Goal: Transaction & Acquisition: Purchase product/service

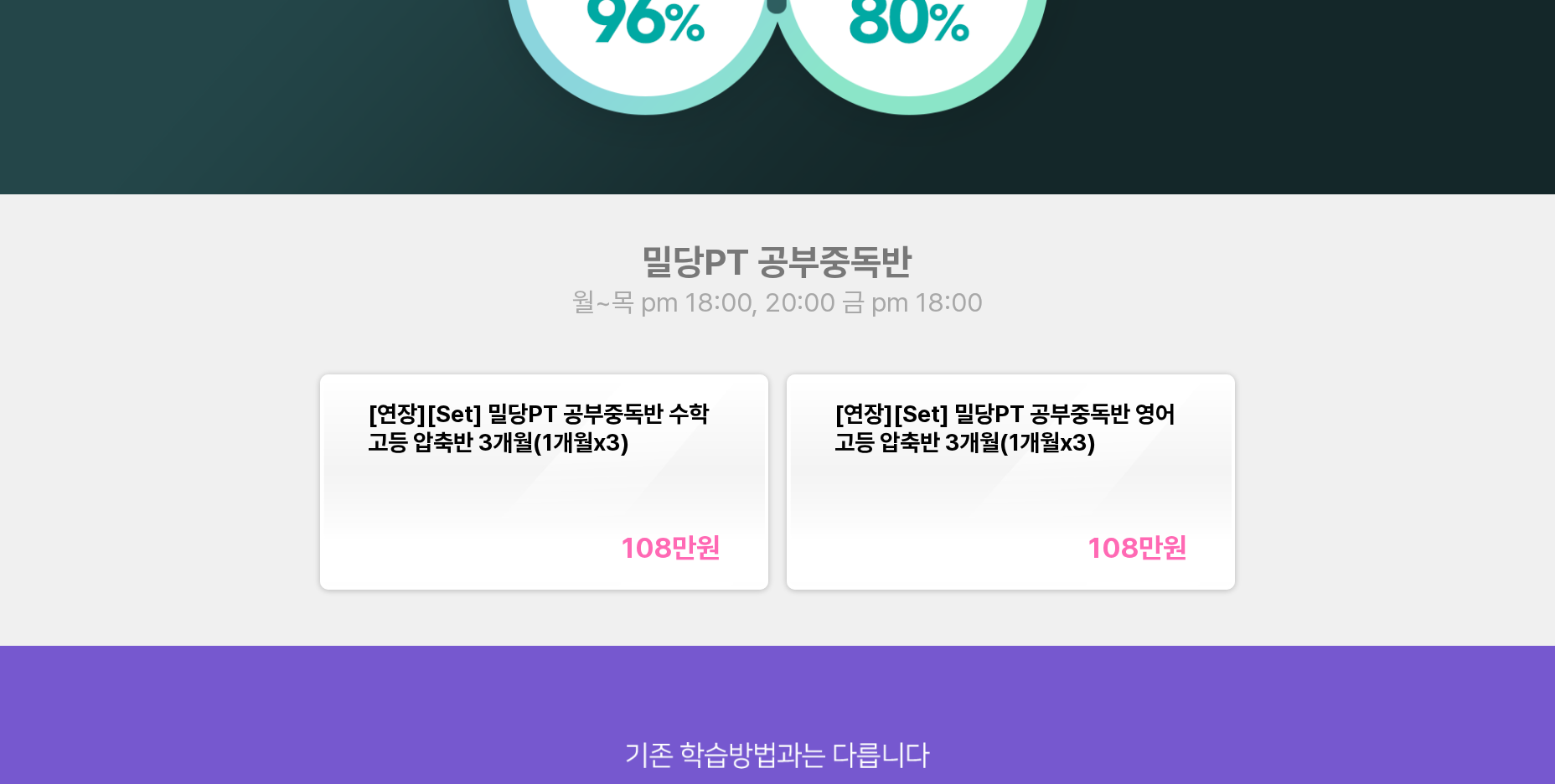
scroll to position [1913, 0]
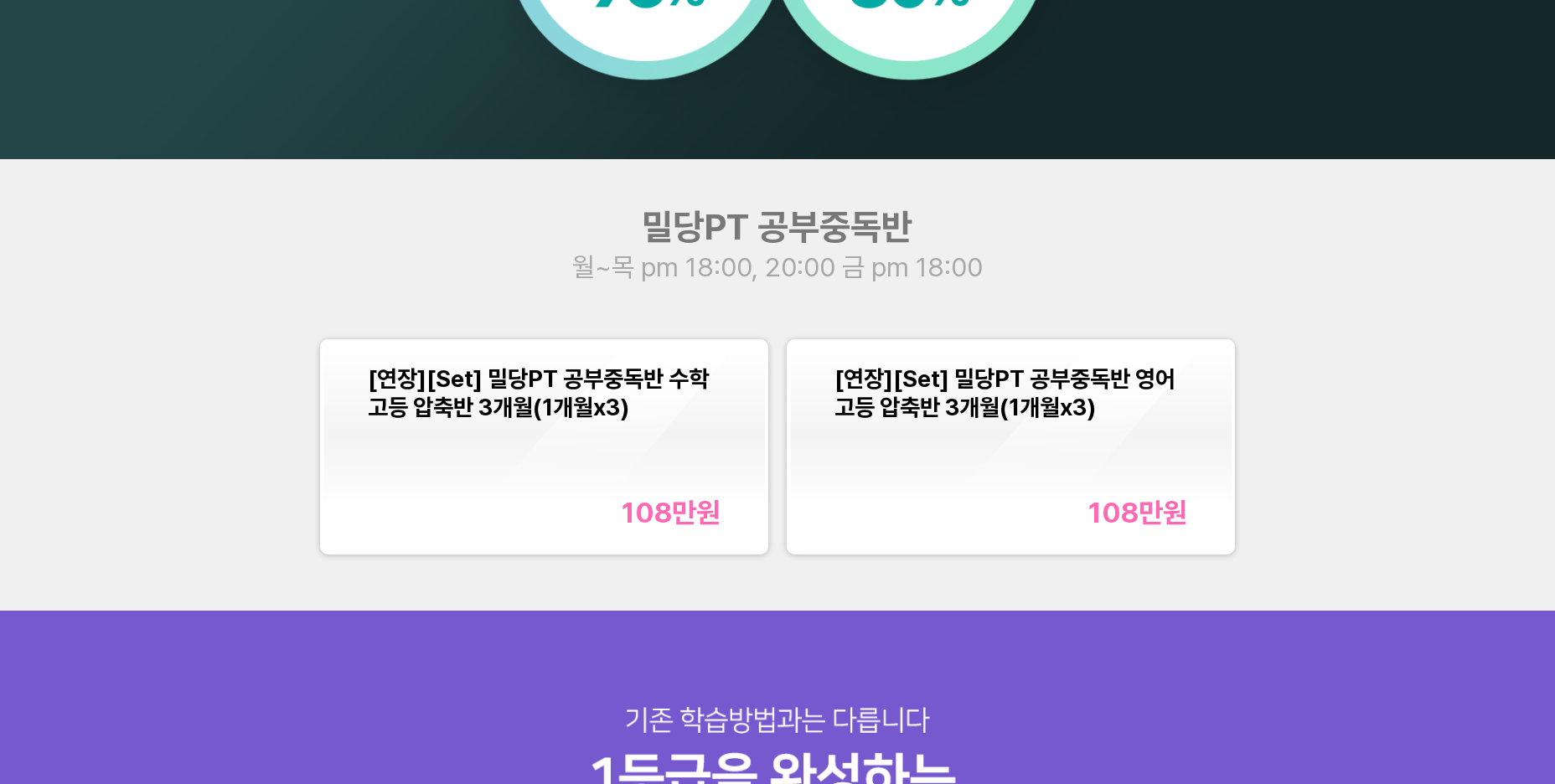
click at [590, 427] on div "[연장][Set] 밀당PT 공부중독반 수학 고등 압축반 3개월(1개월x3) 108만 원" at bounding box center [544, 447] width 352 height 164
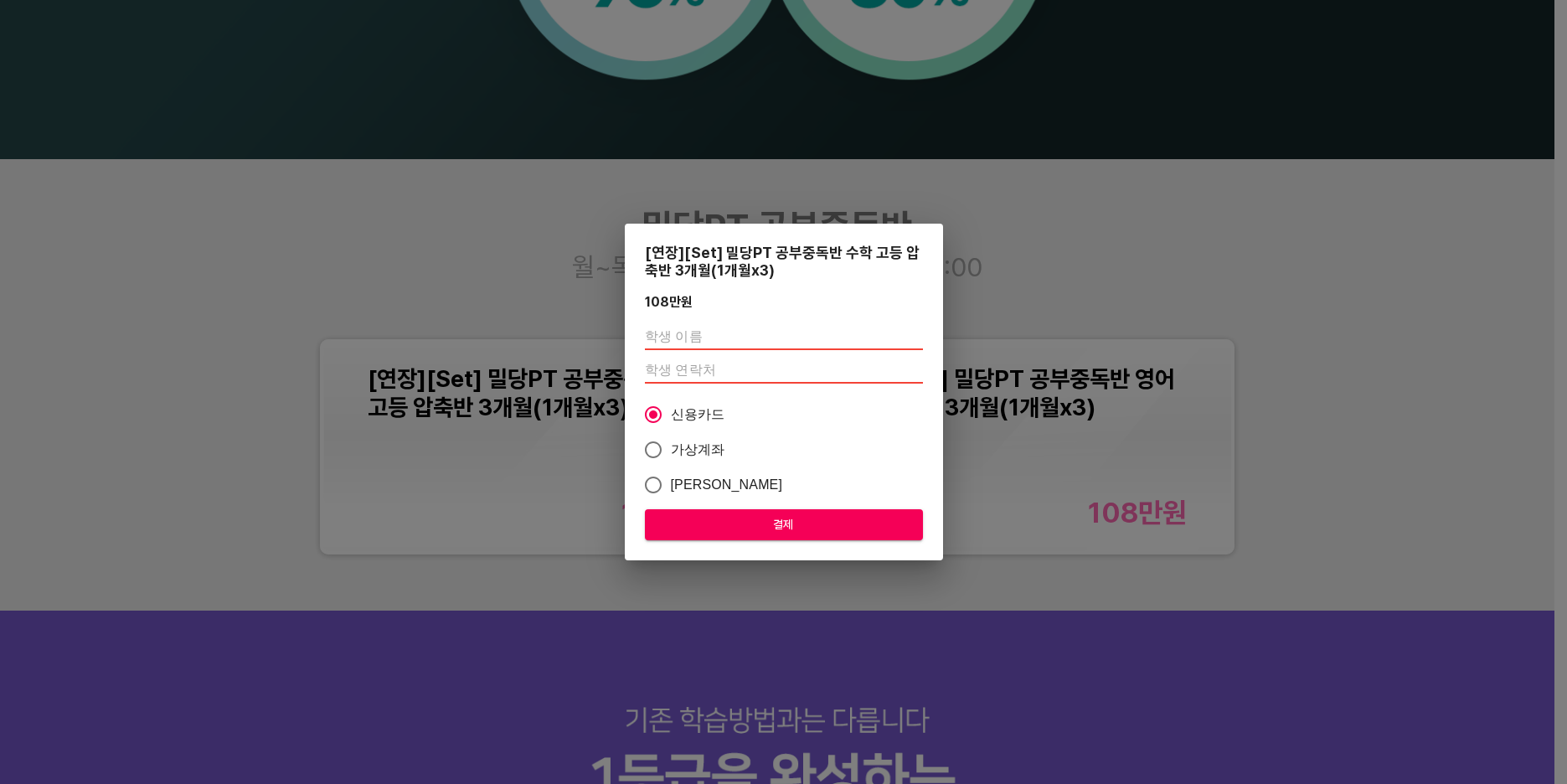
click at [691, 337] on input "text" at bounding box center [784, 336] width 278 height 27
type input "[PERSON_NAME]"
click at [739, 371] on input "number" at bounding box center [784, 370] width 278 height 27
click at [748, 361] on input "number" at bounding box center [784, 370] width 278 height 27
type input "01028856686"
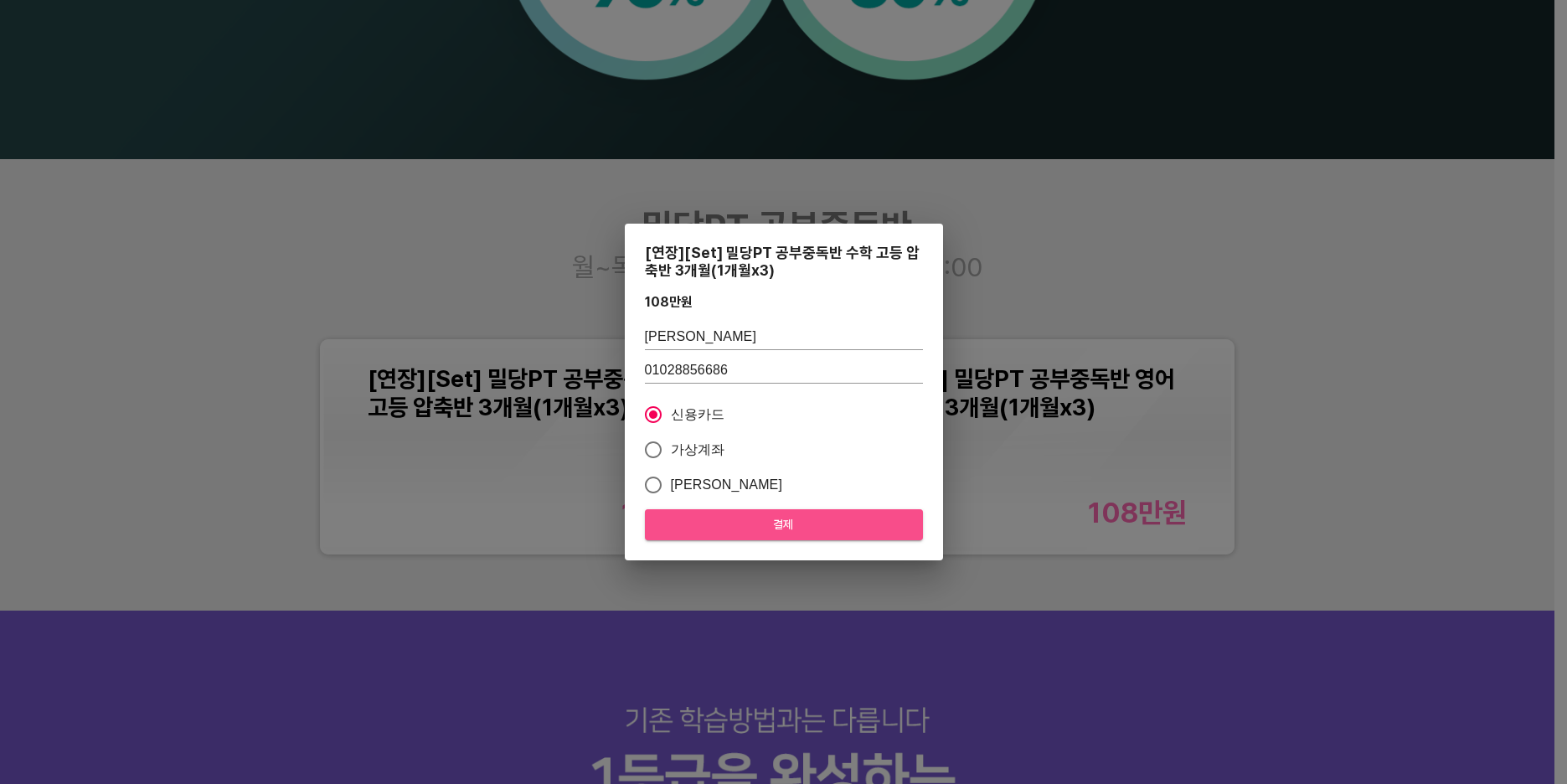
click at [784, 529] on span "결제" at bounding box center [784, 524] width 251 height 21
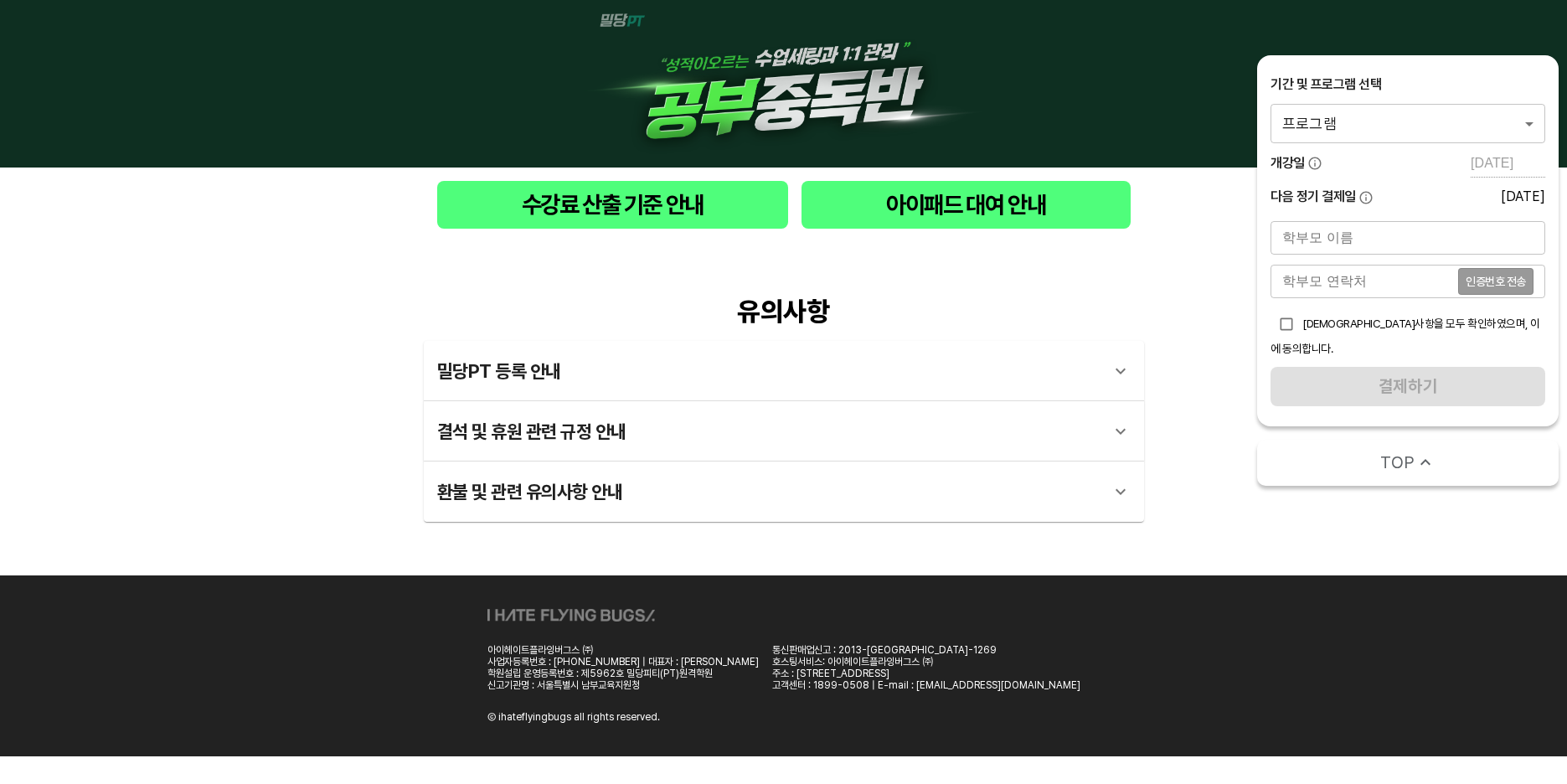
click at [1231, 518] on div "유의사항 밀당PT 등록 안내 1 - 1 . 신규등록 신규등록은 밀당PT 각 과목별 프로그램을 처음 이용하는 경우에 해당합니다. 프로그램 구매 …" at bounding box center [784, 408] width 1567 height 333
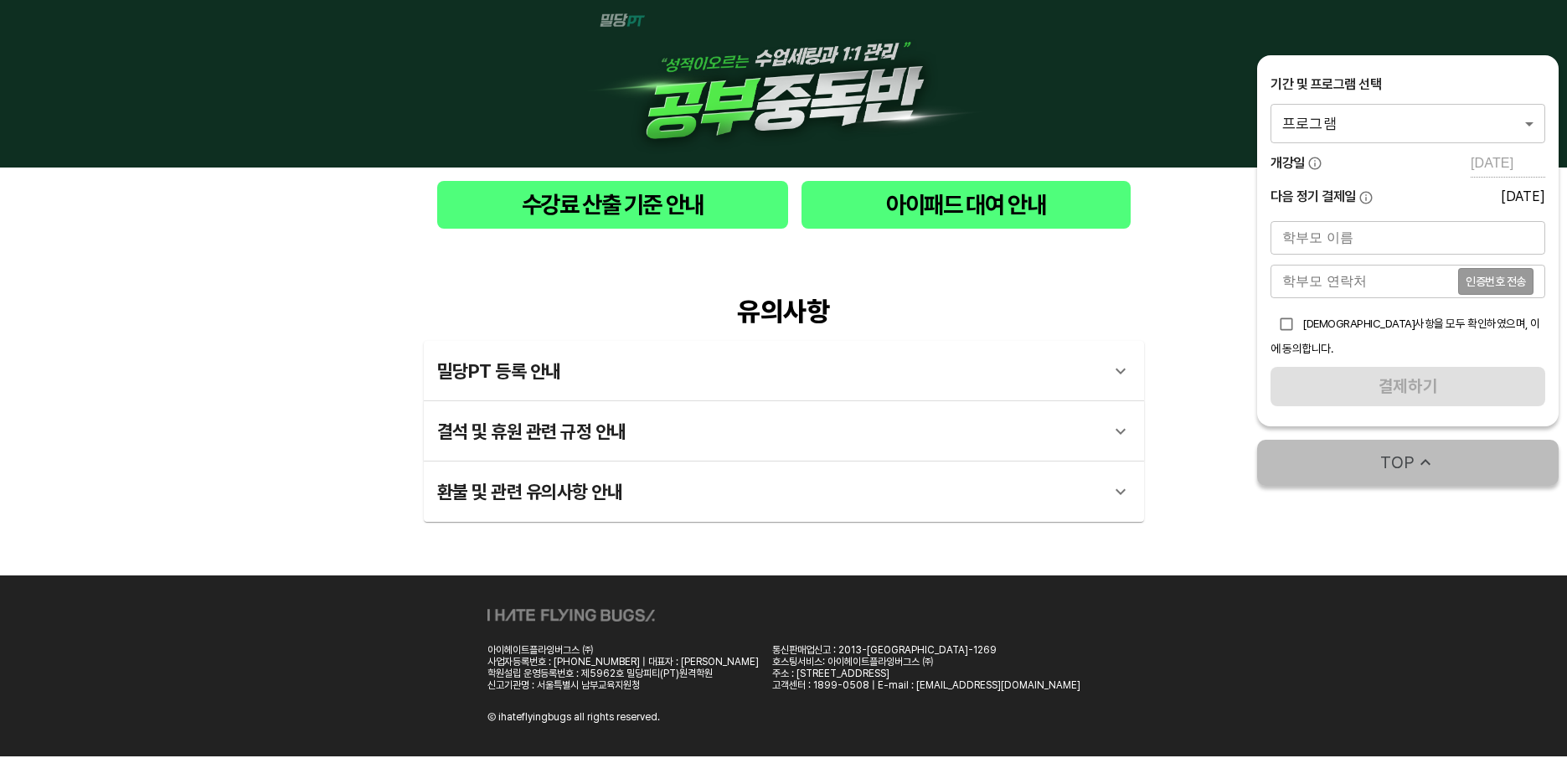
click at [1422, 456] on span "TOP" at bounding box center [1409, 461] width 289 height 24
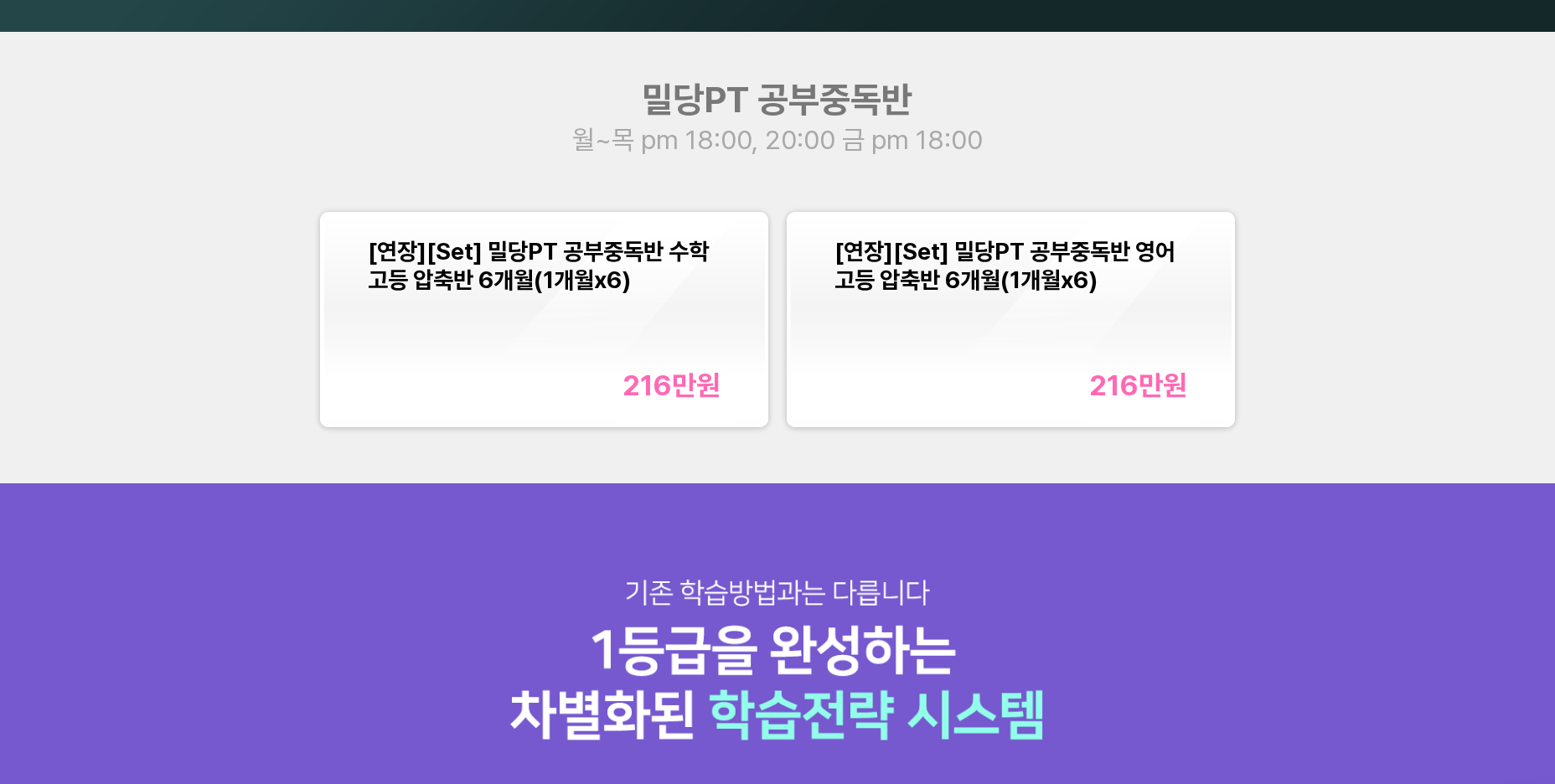
scroll to position [2029, 0]
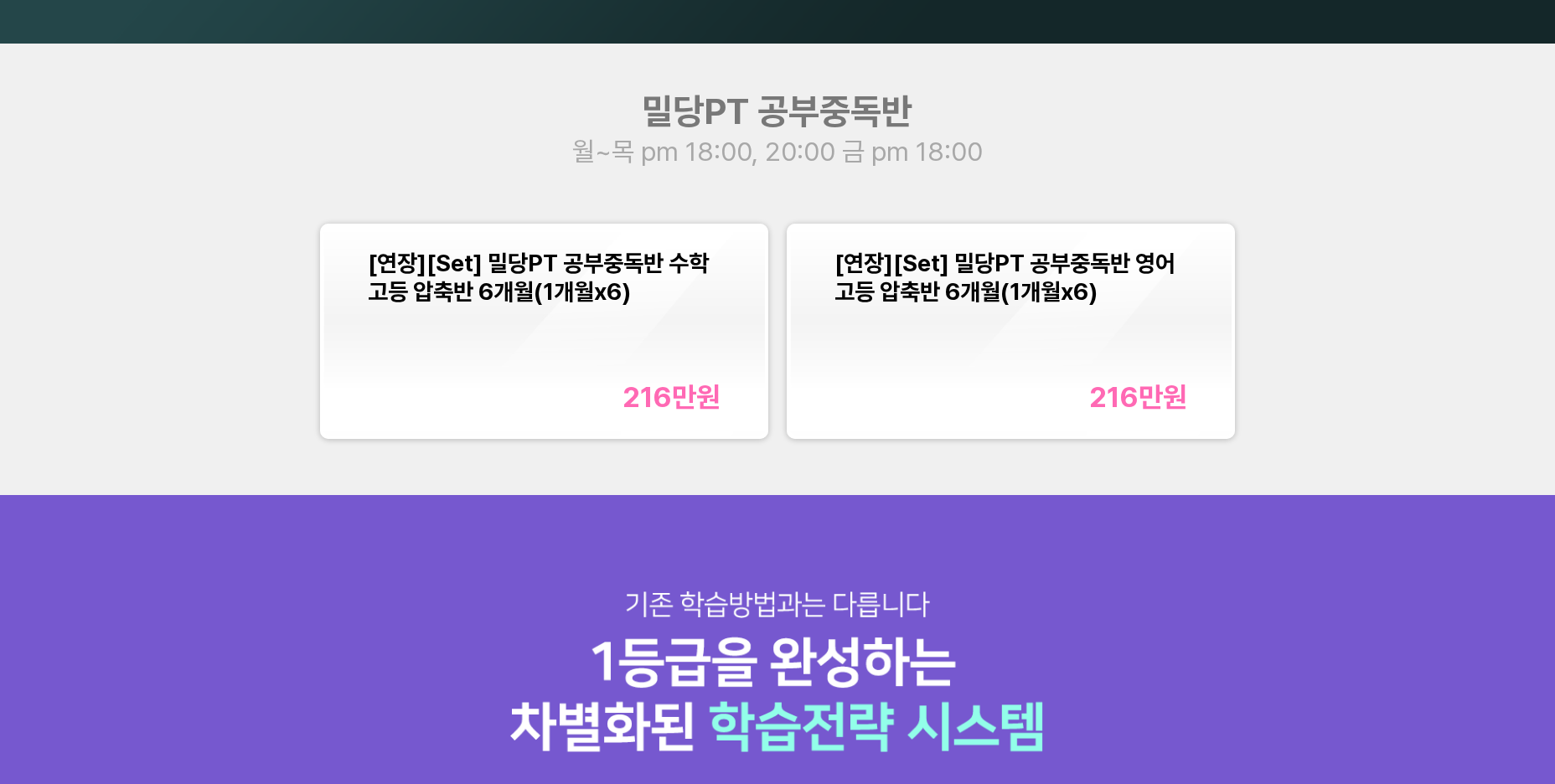
click at [1079, 314] on div "[연장][Set] 밀당PT 공부중독반 영어 고등 압축반 6개월(1개월x6) 216만 원" at bounding box center [1010, 331] width 352 height 164
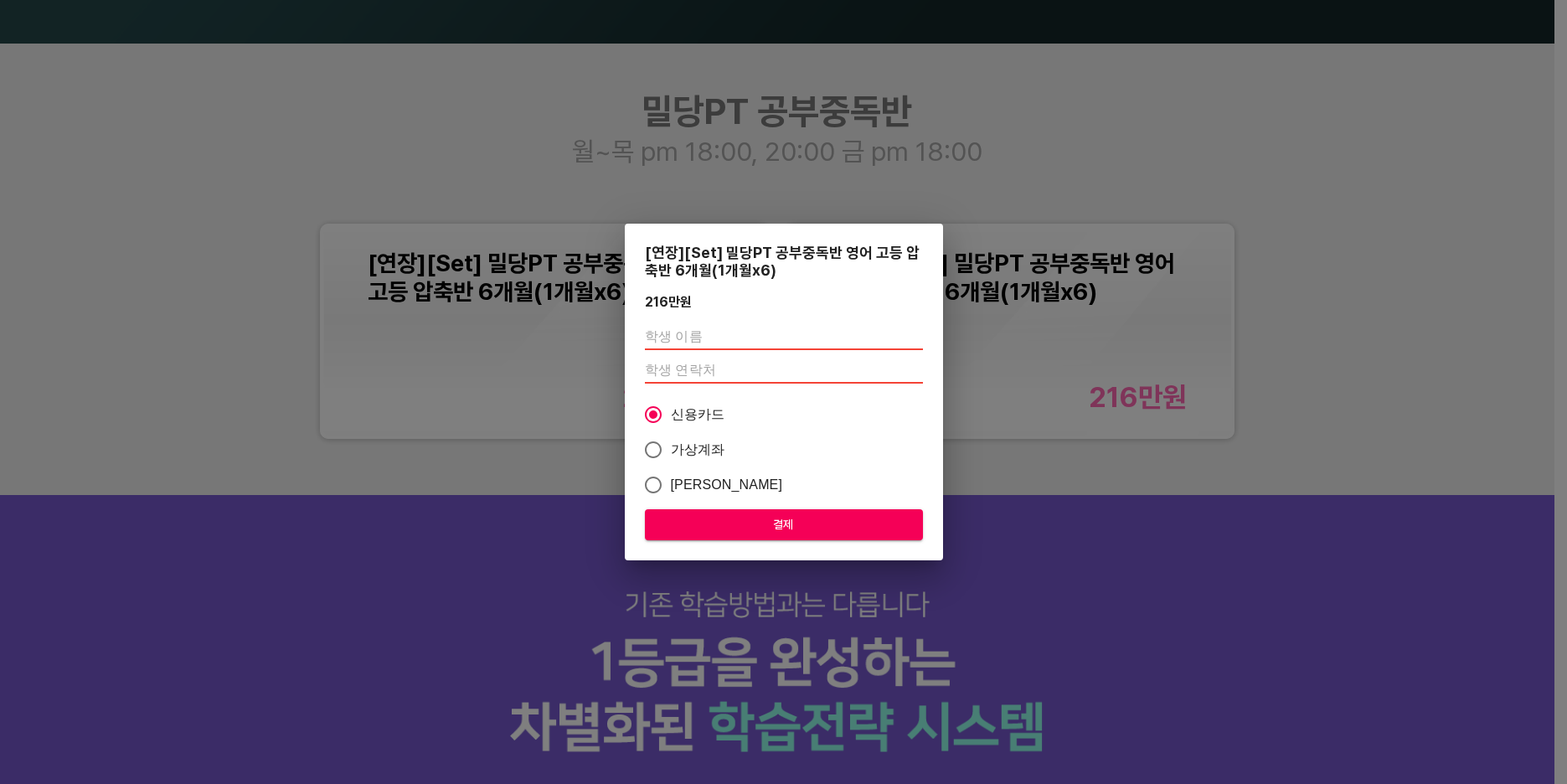
click at [768, 329] on input "text" at bounding box center [784, 336] width 278 height 27
type input "[PERSON_NAME]"
click at [751, 370] on input "number" at bounding box center [784, 370] width 278 height 27
type input "01028856686"
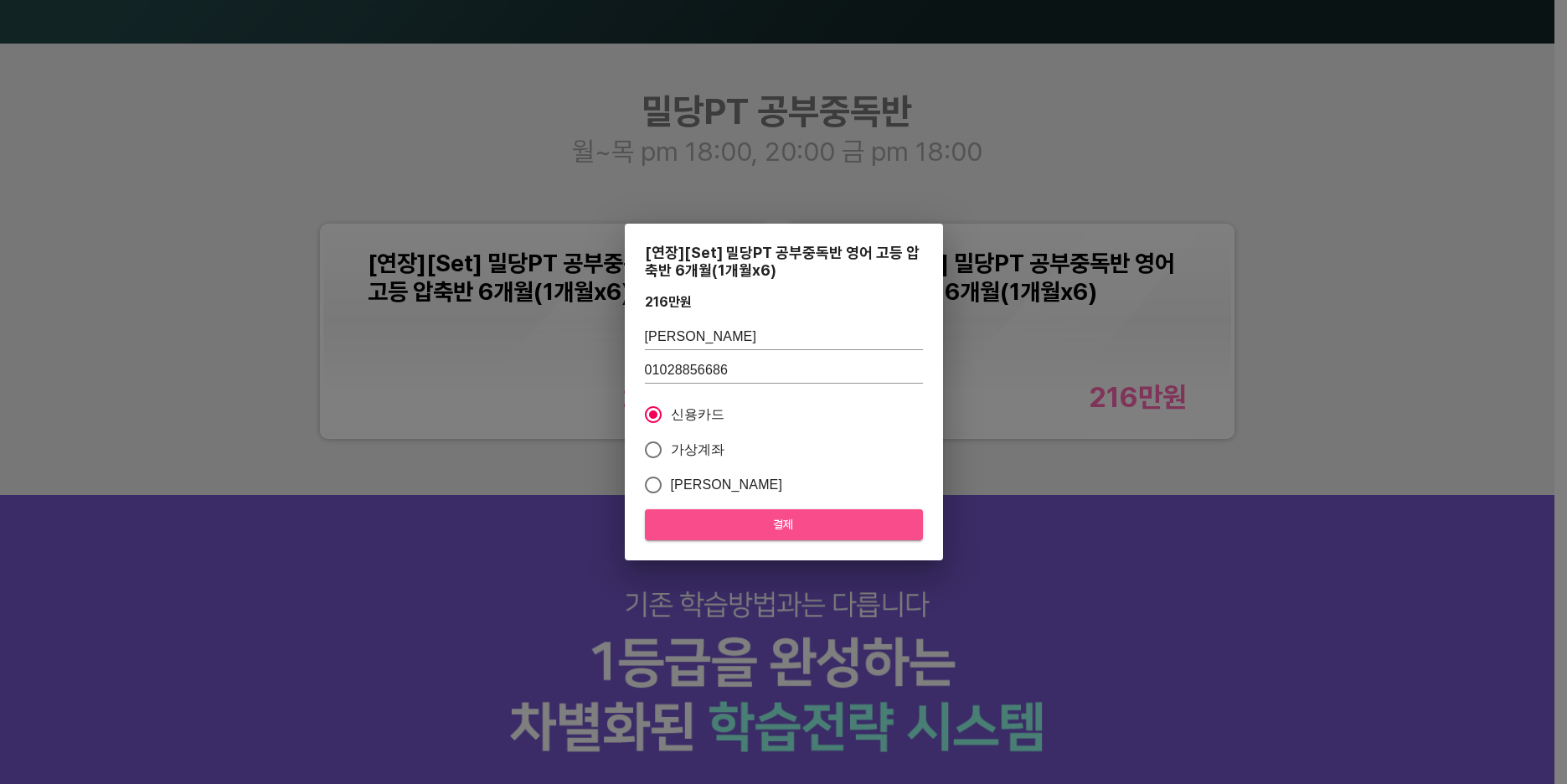
click at [776, 518] on span "결제" at bounding box center [784, 524] width 251 height 21
